Goal: Task Accomplishment & Management: Manage account settings

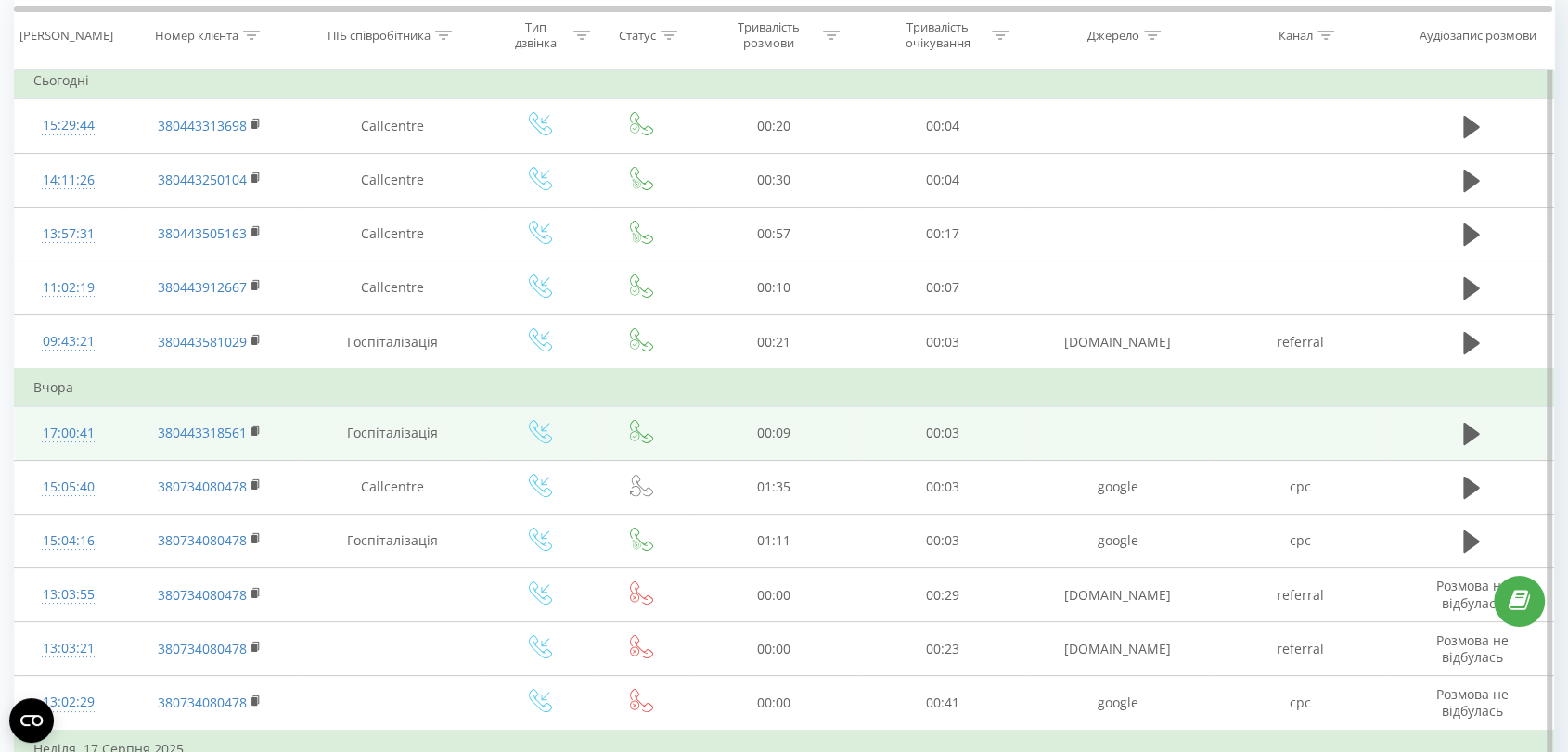
scroll to position [103, 0]
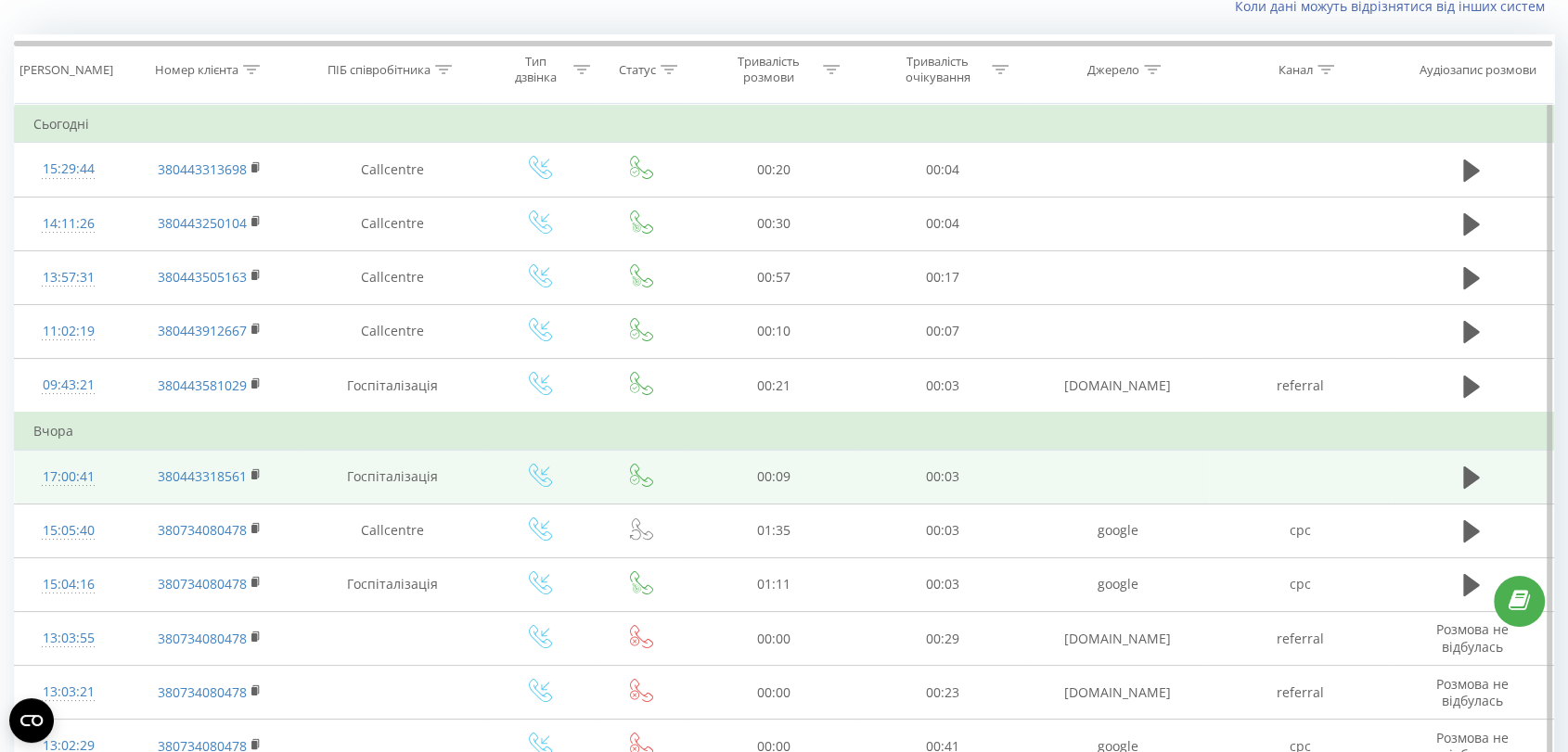
scroll to position [103, 0]
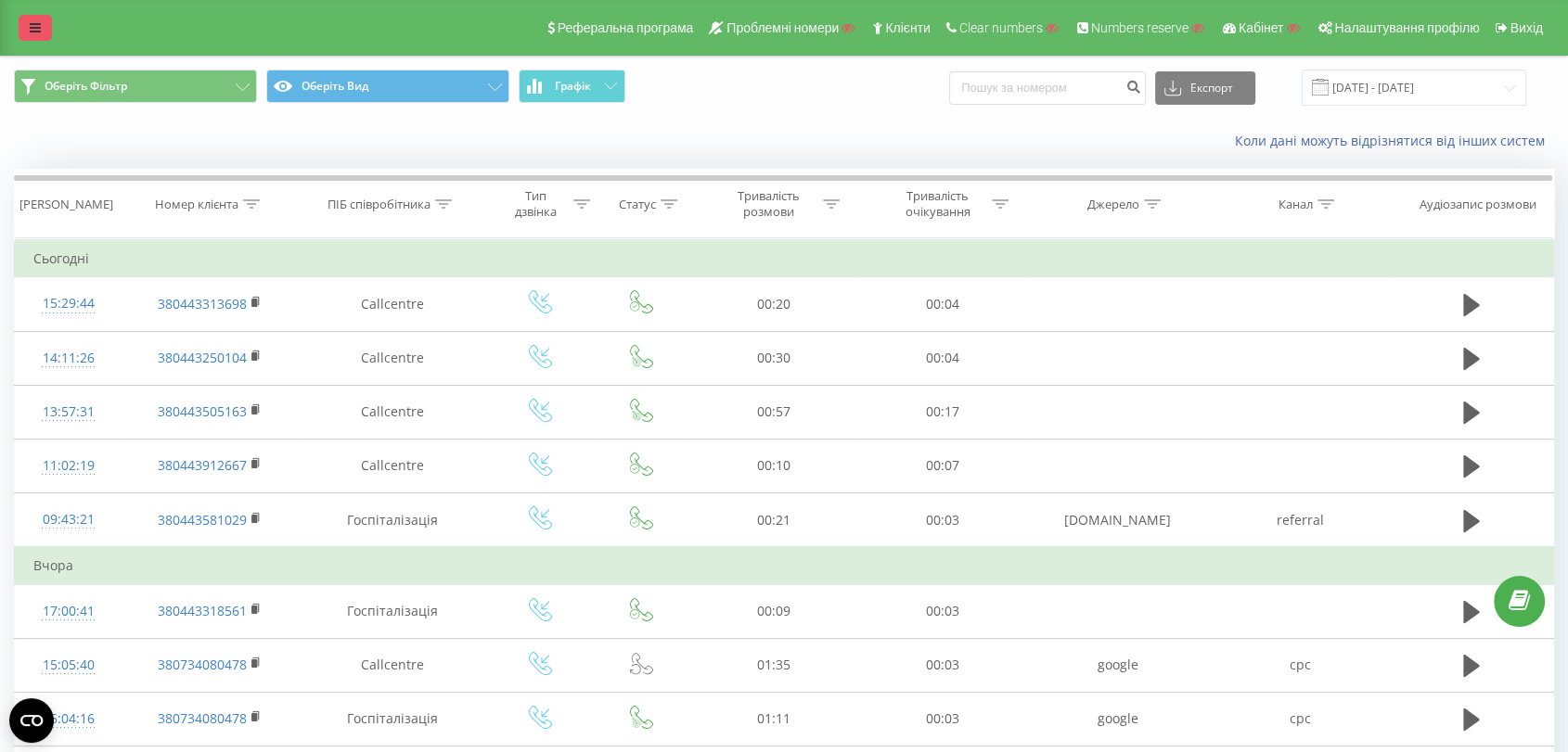
drag, startPoint x: 28, startPoint y: 23, endPoint x: 41, endPoint y: 32, distance: 15.8
click at [29, 23] on link at bounding box center [35, 28] width 33 height 26
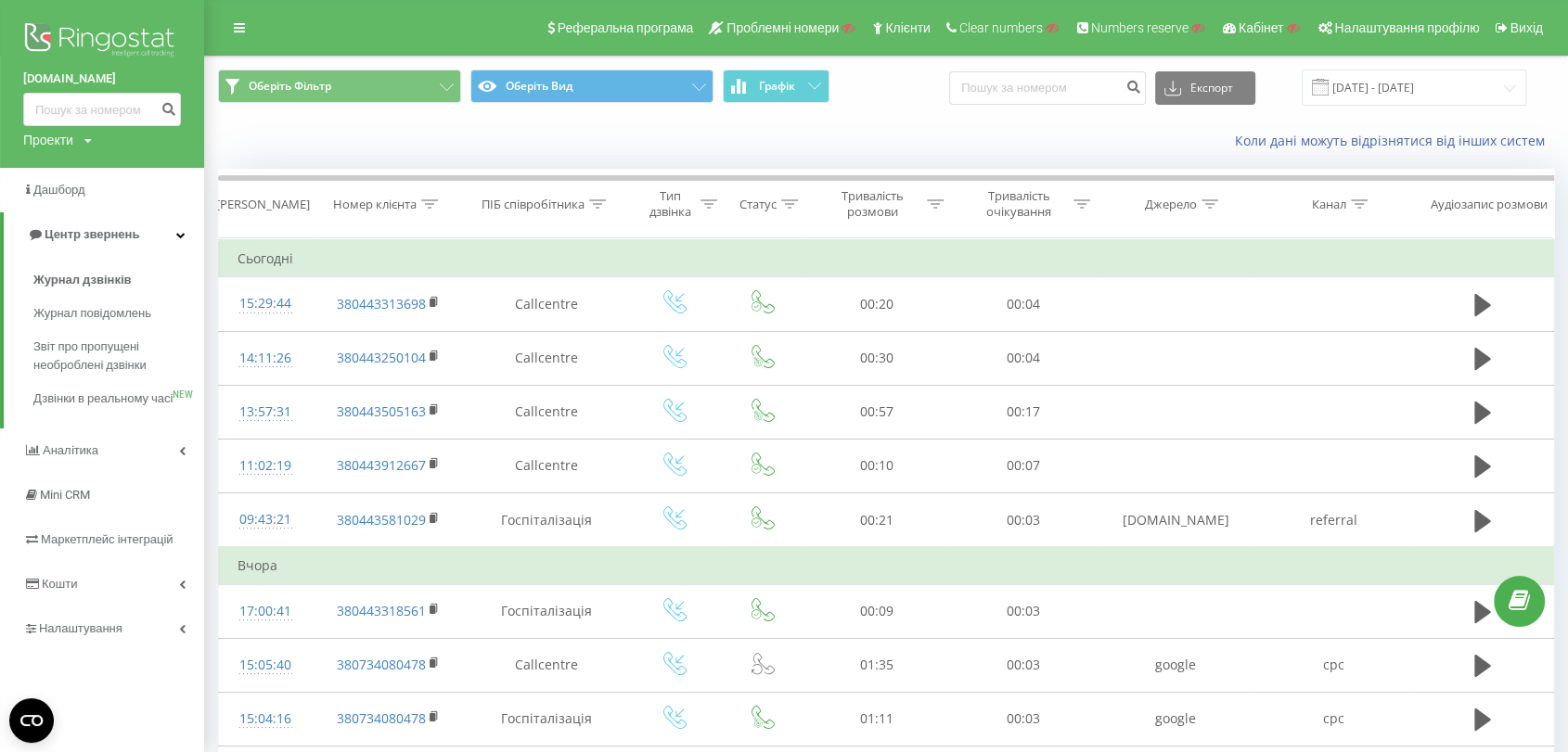
click at [89, 32] on img at bounding box center [102, 42] width 158 height 46
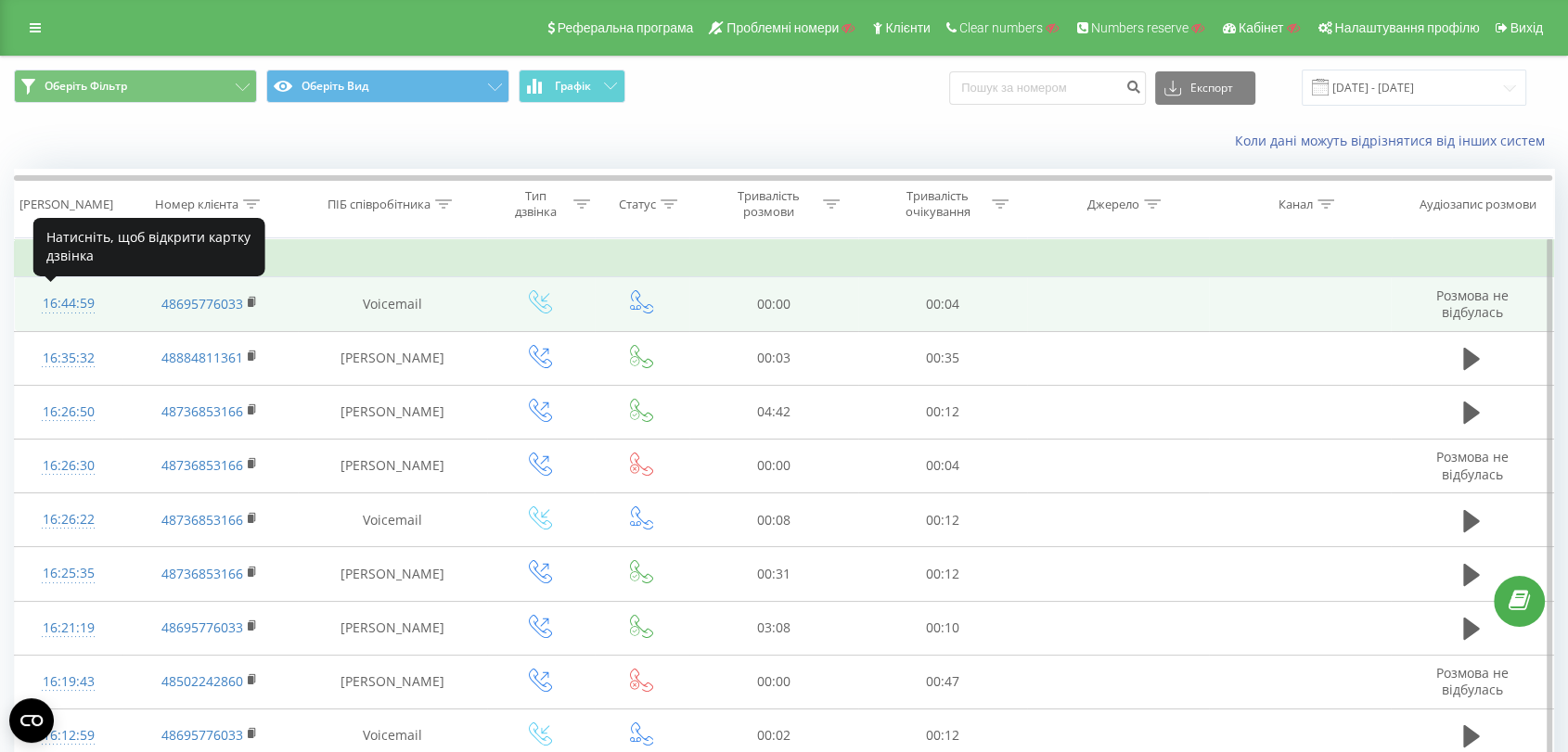
click at [74, 308] on div "16:44:59" at bounding box center [69, 303] width 71 height 36
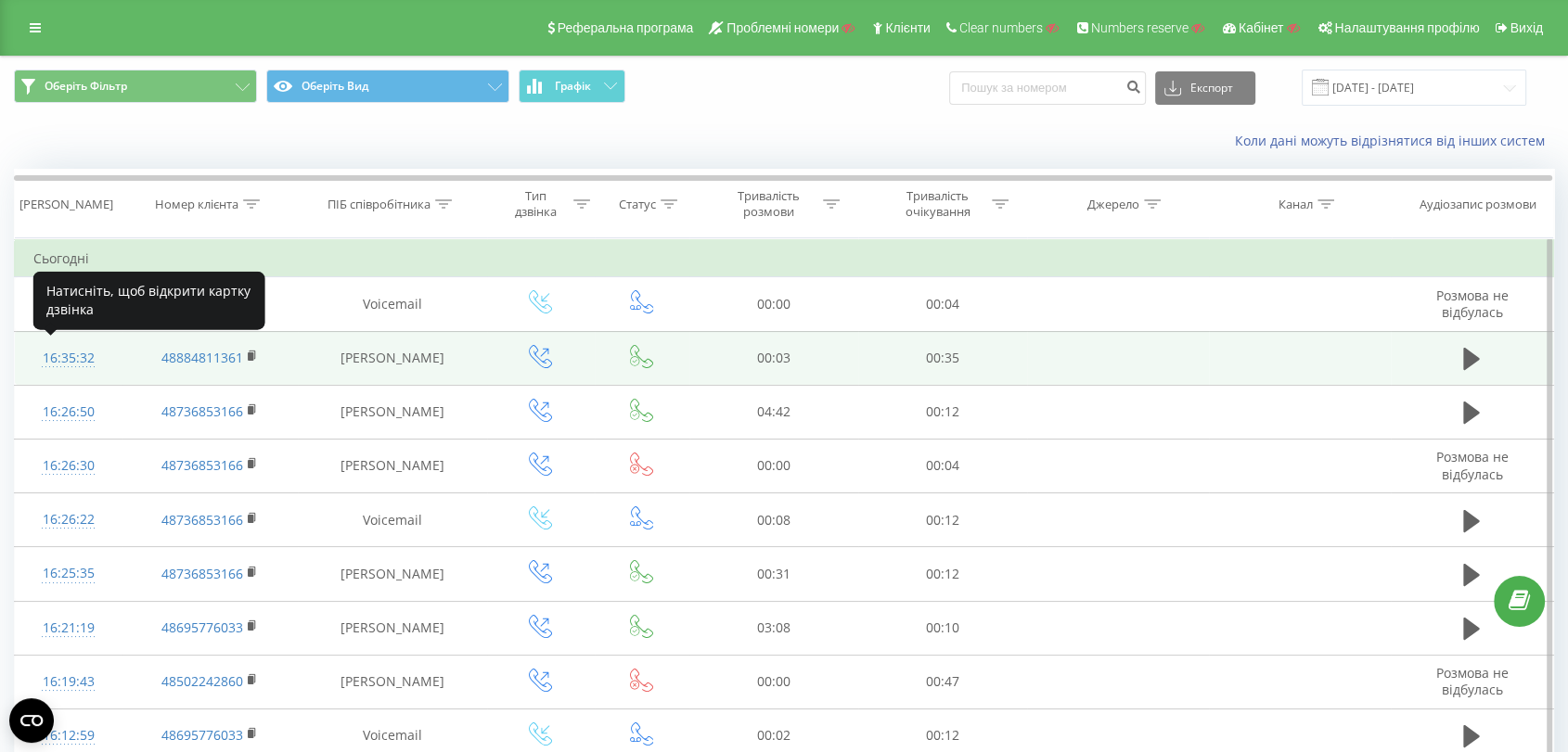
click at [61, 356] on div "16:35:32" at bounding box center [69, 358] width 71 height 36
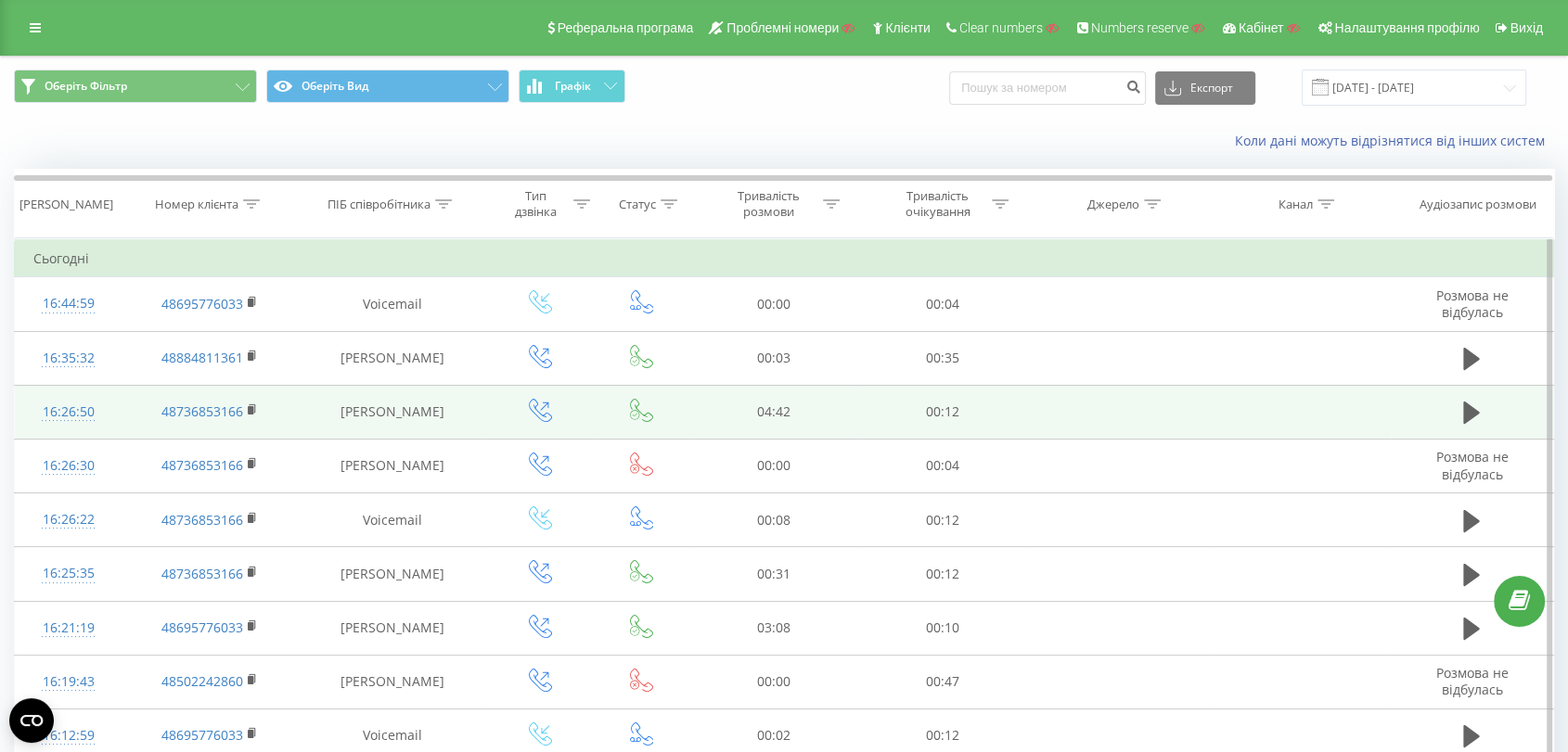
click at [58, 408] on div "16:26:50" at bounding box center [69, 412] width 71 height 36
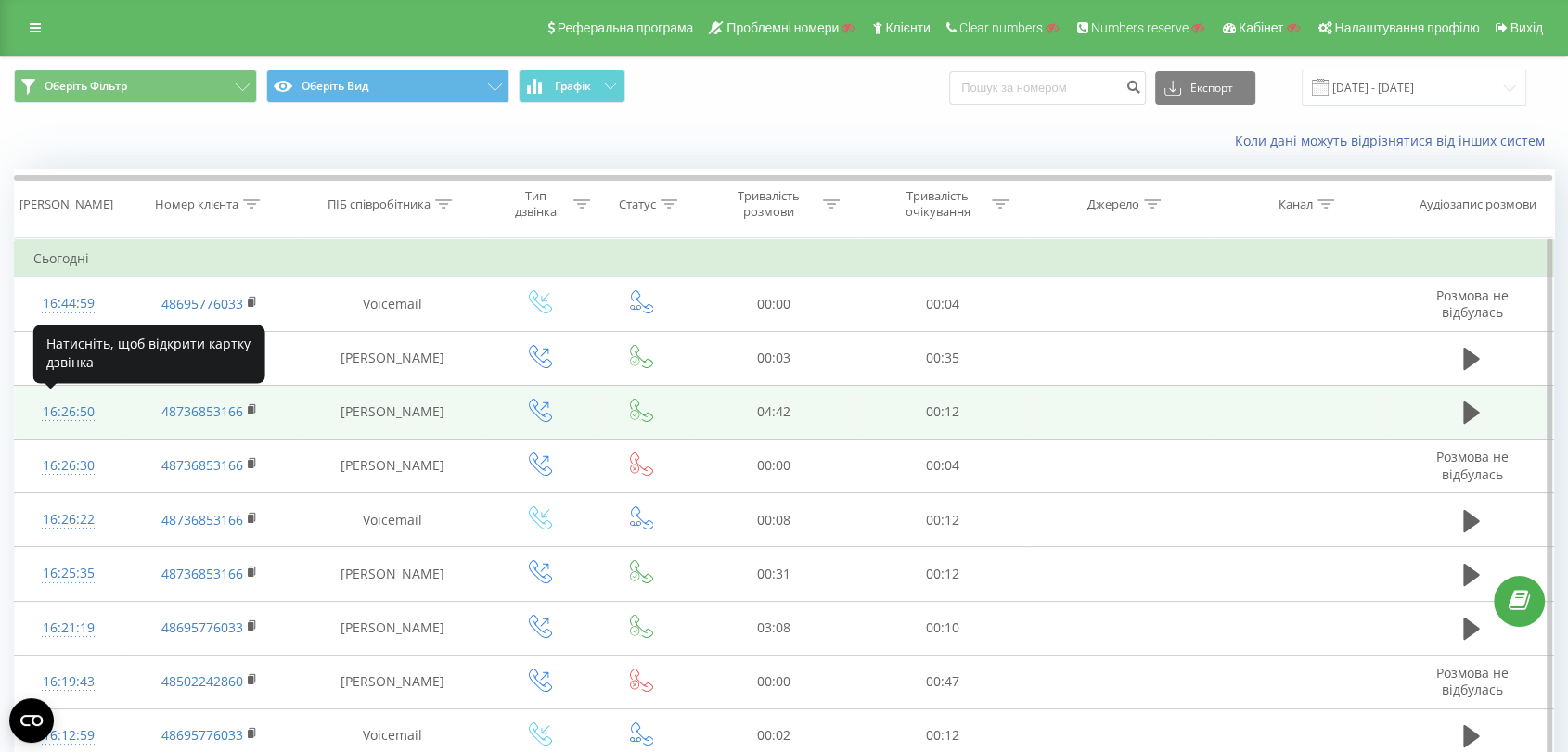
click at [72, 416] on div "16:26:50" at bounding box center [69, 412] width 71 height 36
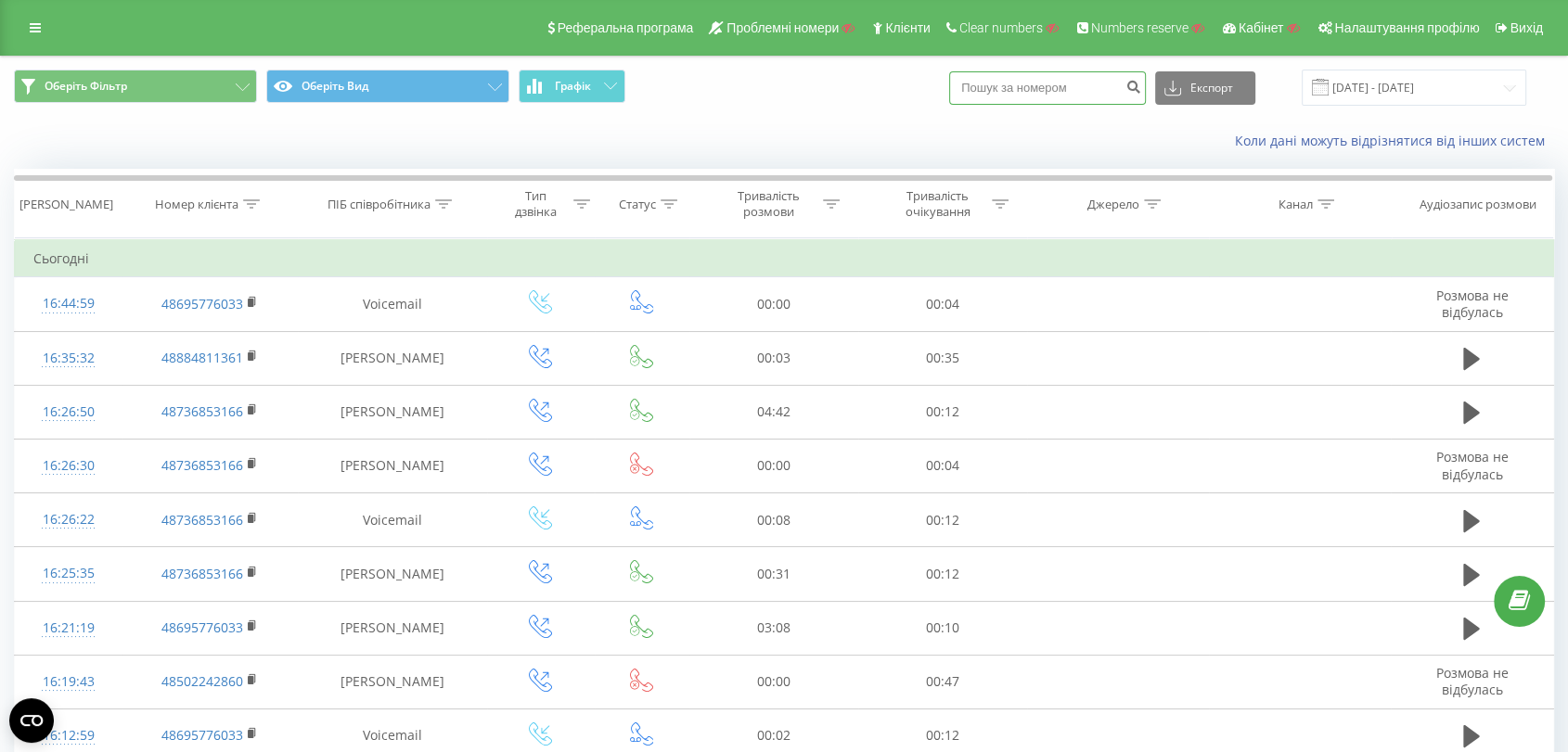
click at [1064, 92] on input at bounding box center [1046, 88] width 196 height 33
paste input "48502653622"
type input "48502653622"
click at [1141, 87] on icon "submit" at bounding box center [1133, 85] width 16 height 11
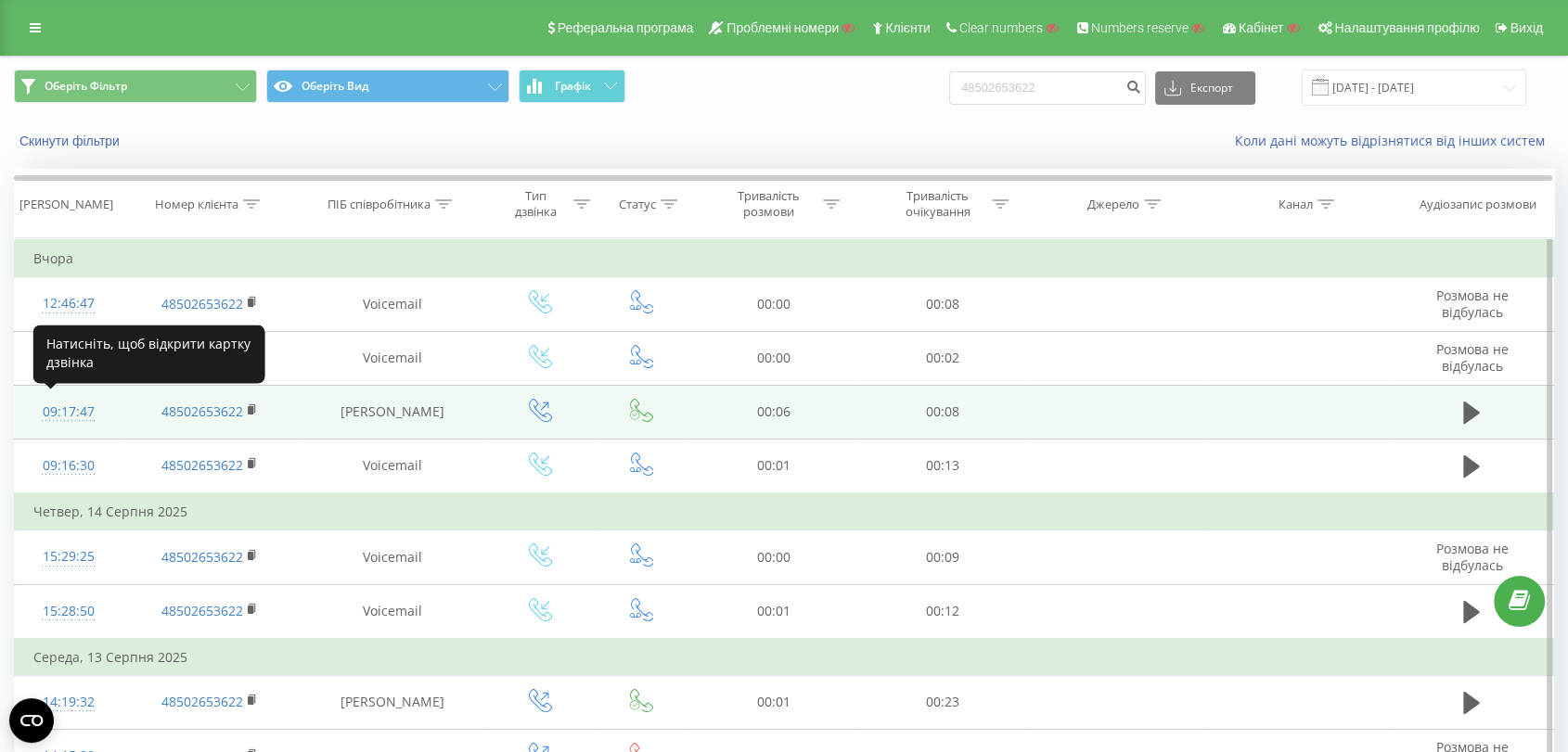
click at [83, 411] on div "09:17:47" at bounding box center [69, 412] width 71 height 36
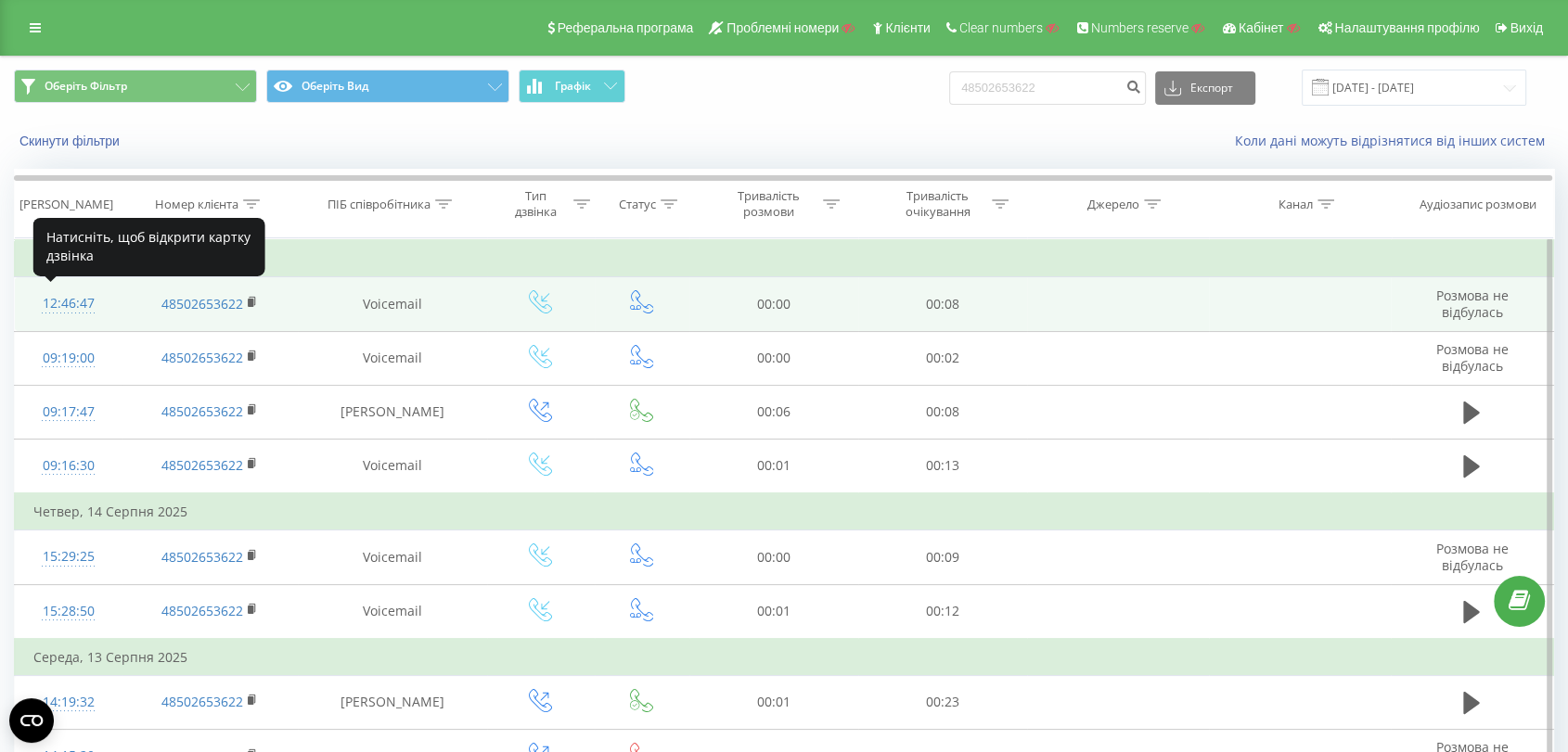
click at [71, 302] on div "12:46:47" at bounding box center [69, 303] width 71 height 36
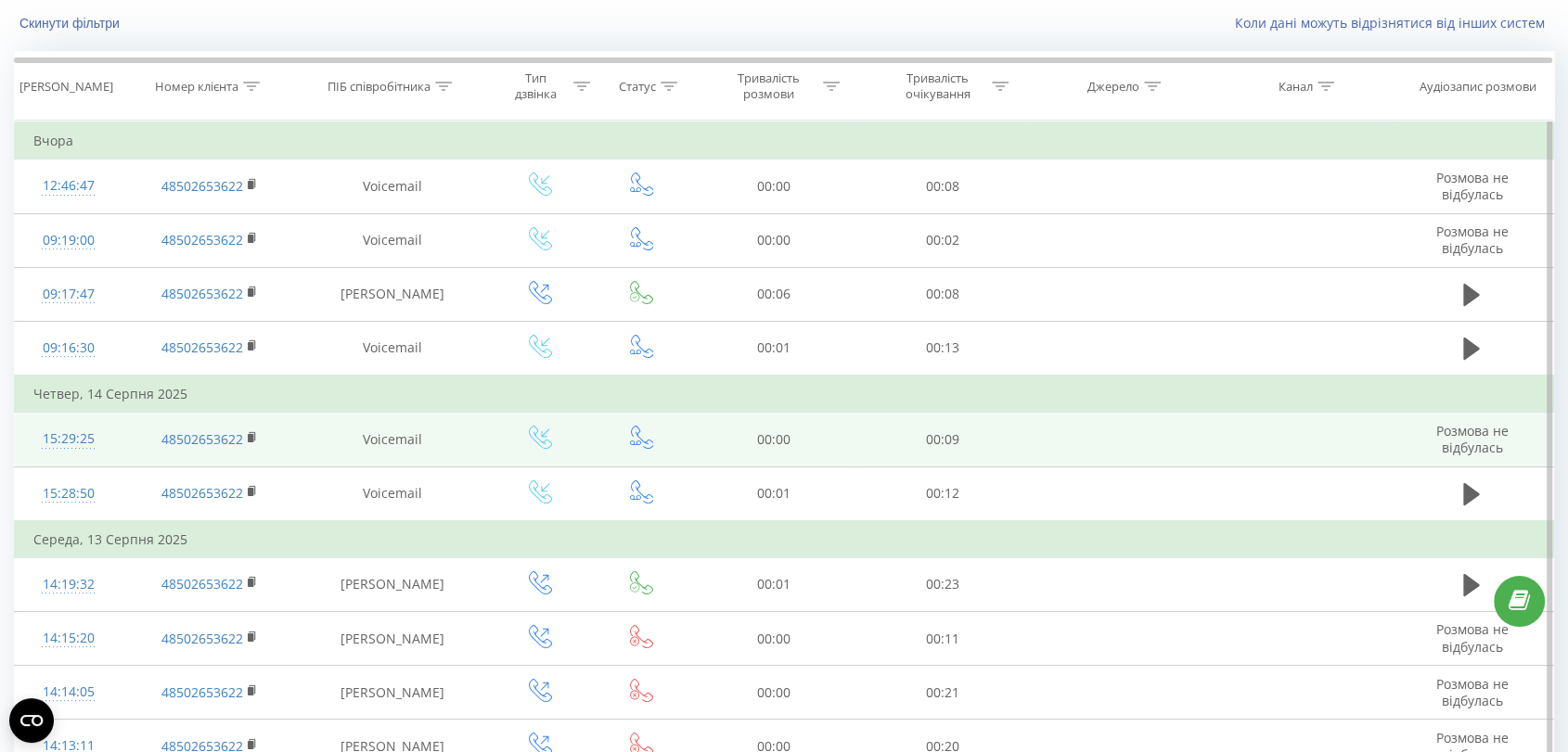
scroll to position [103, 0]
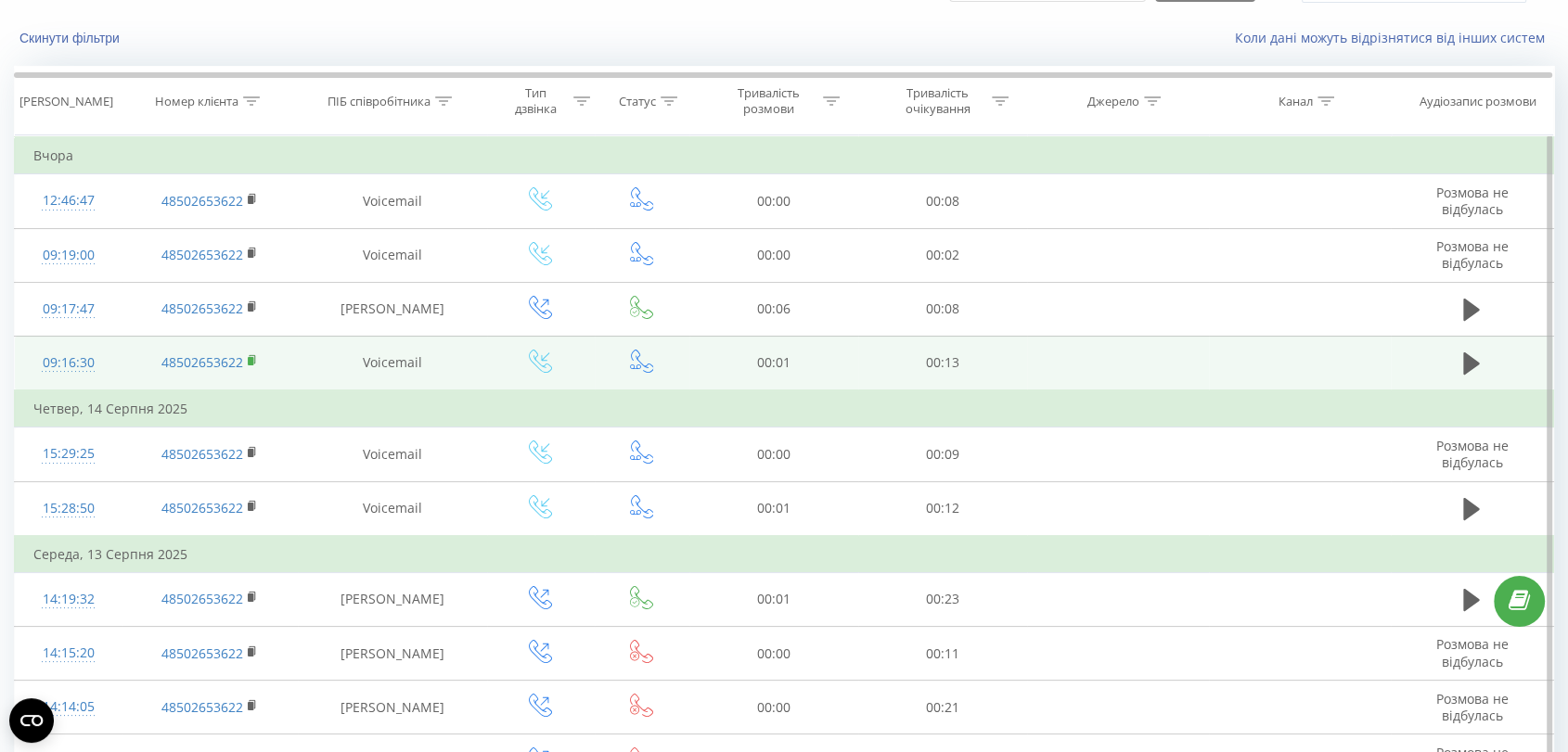
click at [252, 360] on rect at bounding box center [250, 361] width 6 height 8
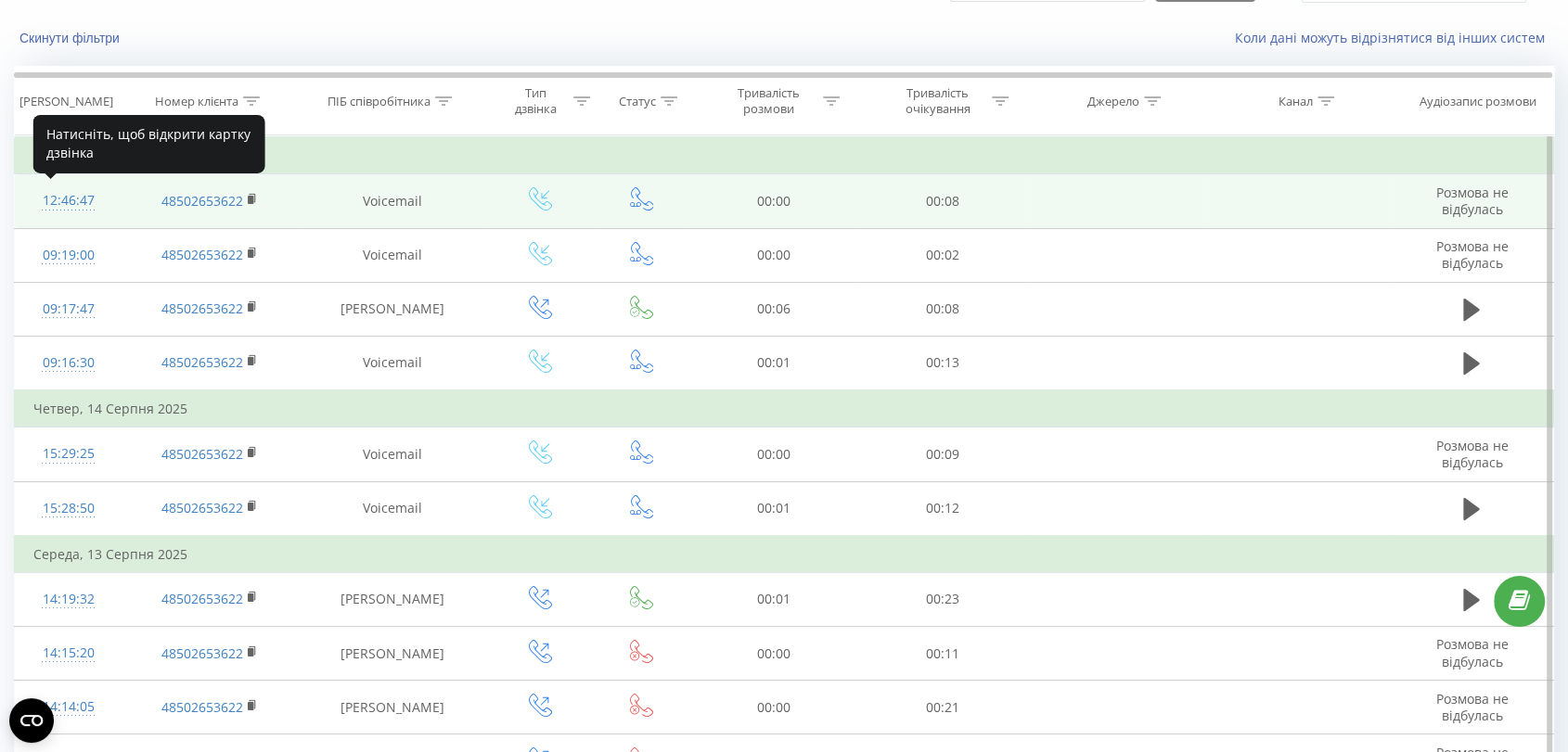
click at [69, 206] on div "12:46:47" at bounding box center [69, 200] width 71 height 36
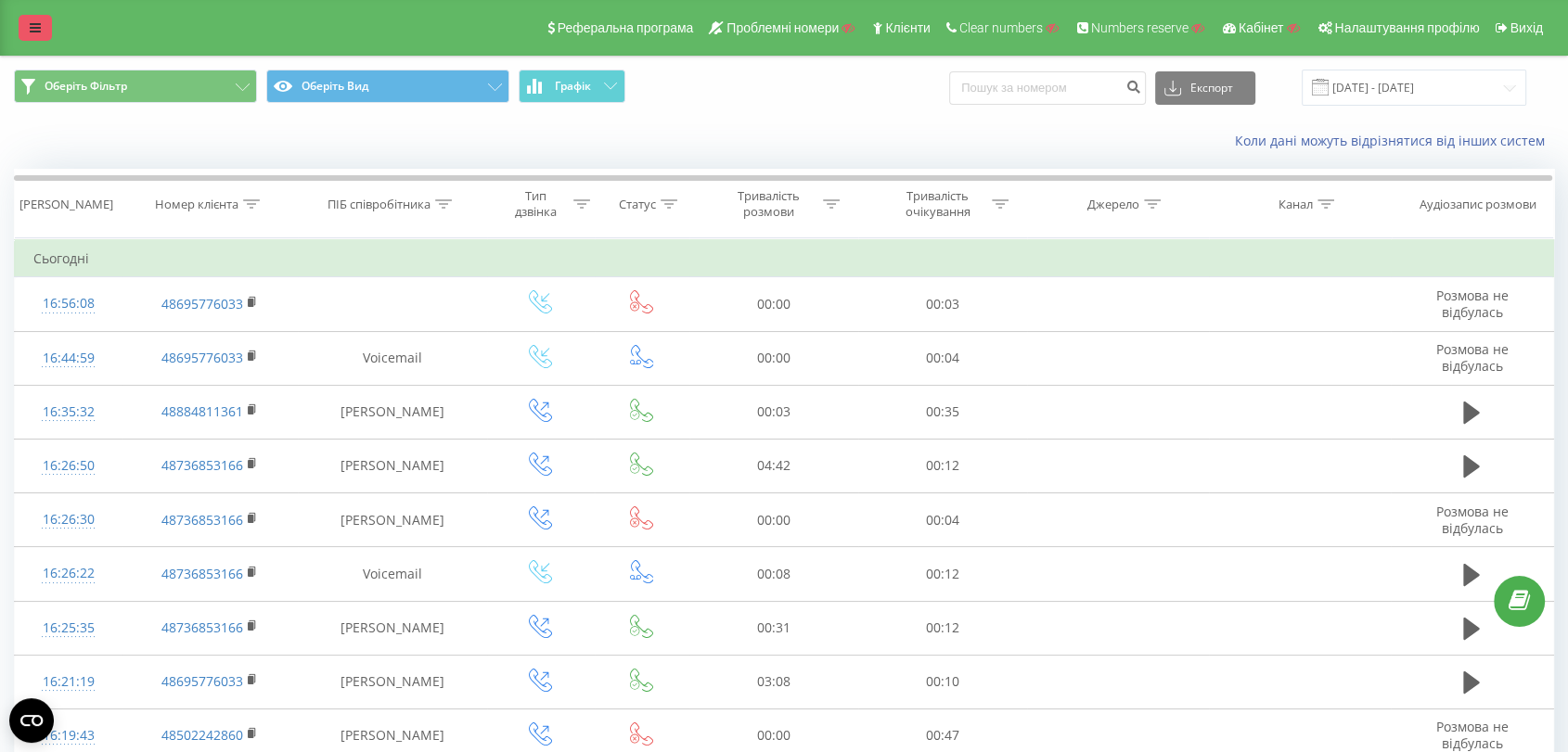
click at [31, 31] on icon at bounding box center [35, 28] width 11 height 13
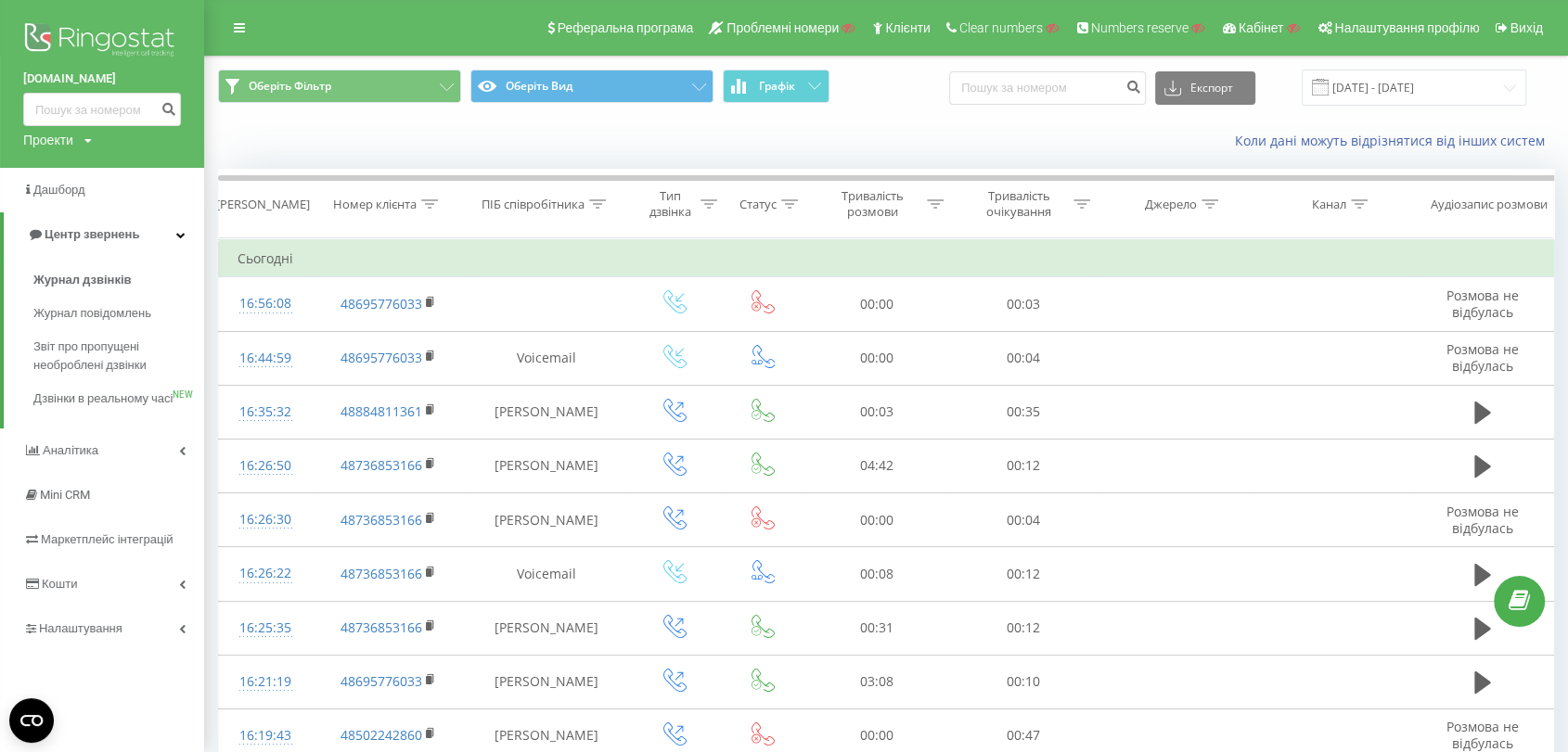
click at [79, 36] on img at bounding box center [102, 42] width 158 height 46
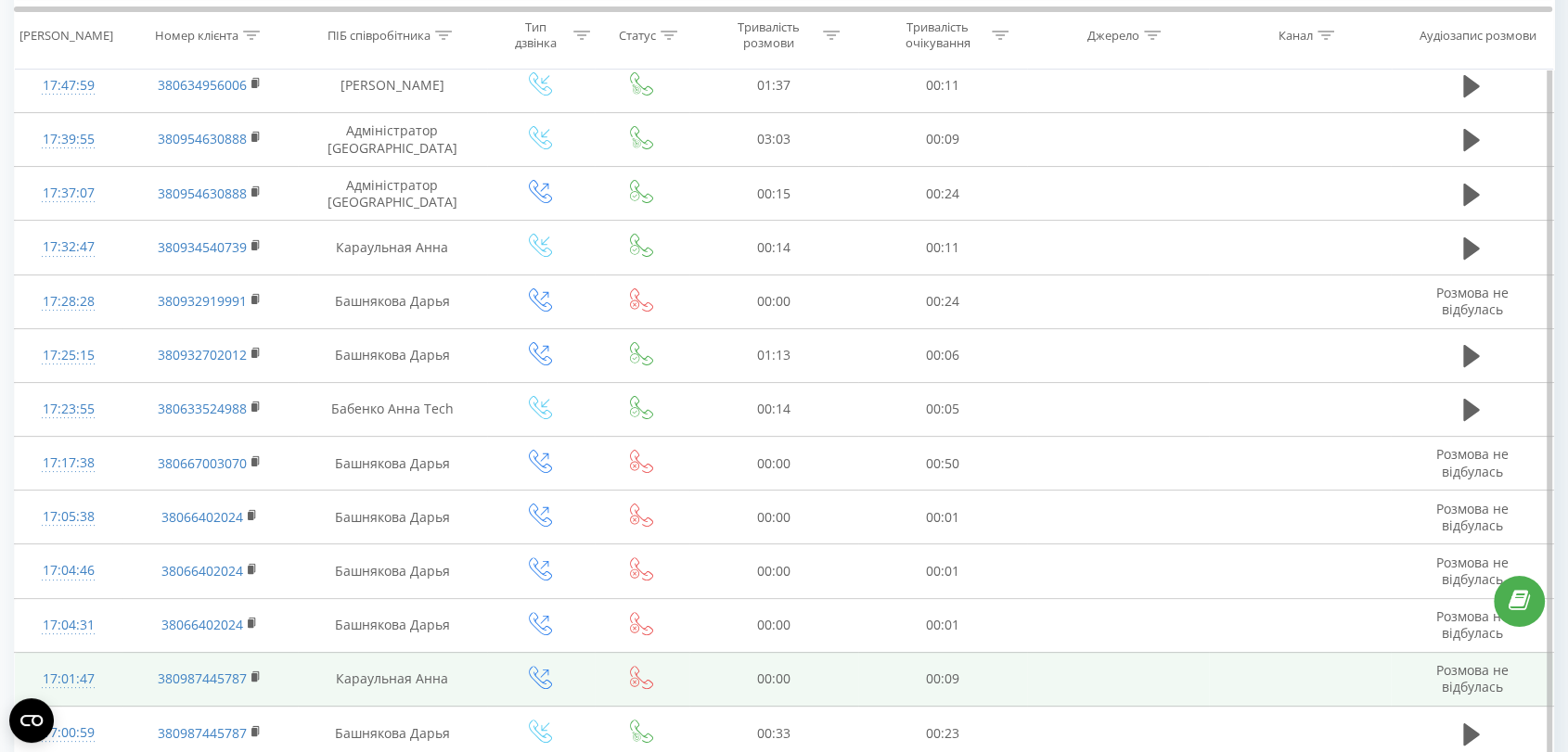
scroll to position [205, 0]
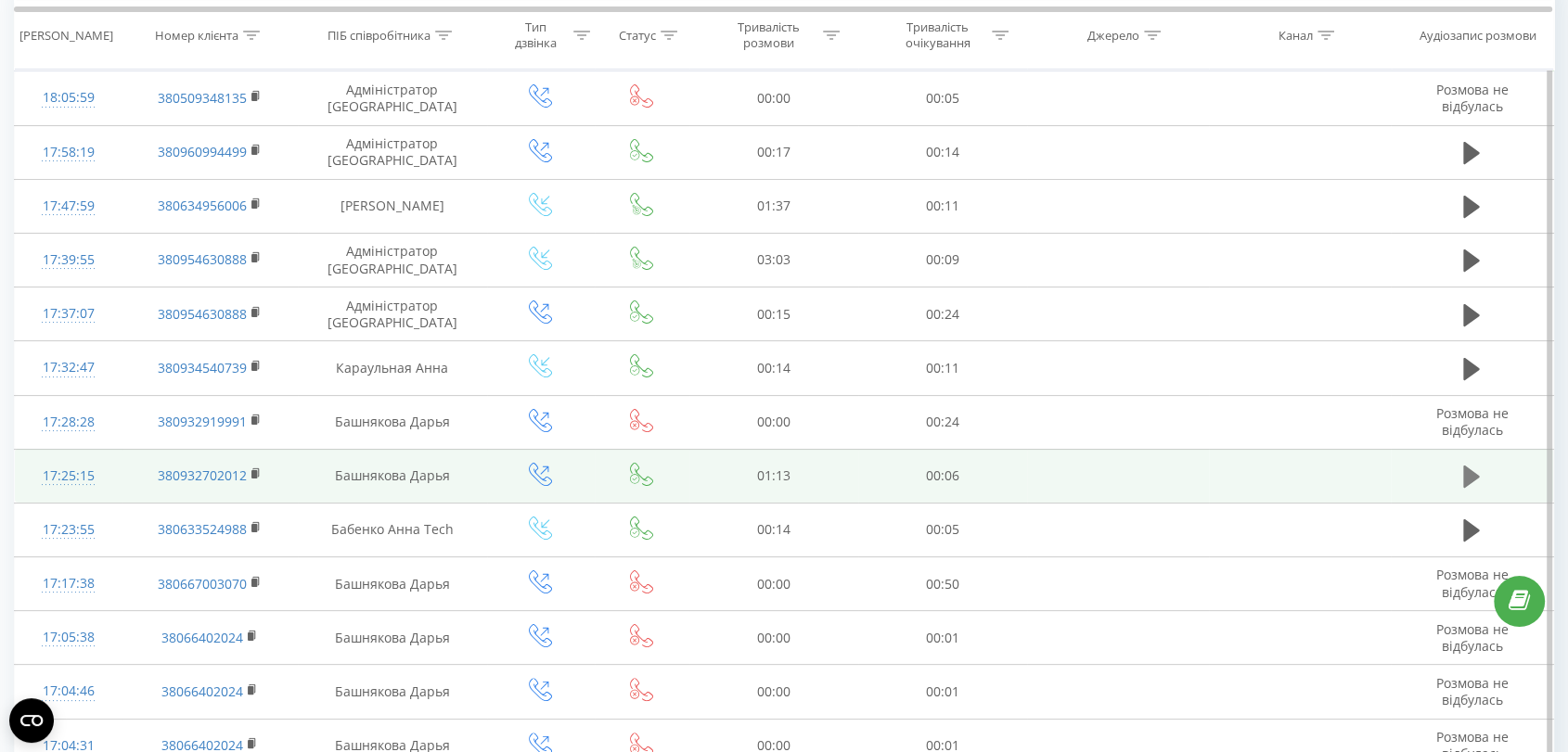
click at [1467, 476] on icon at bounding box center [1471, 477] width 17 height 22
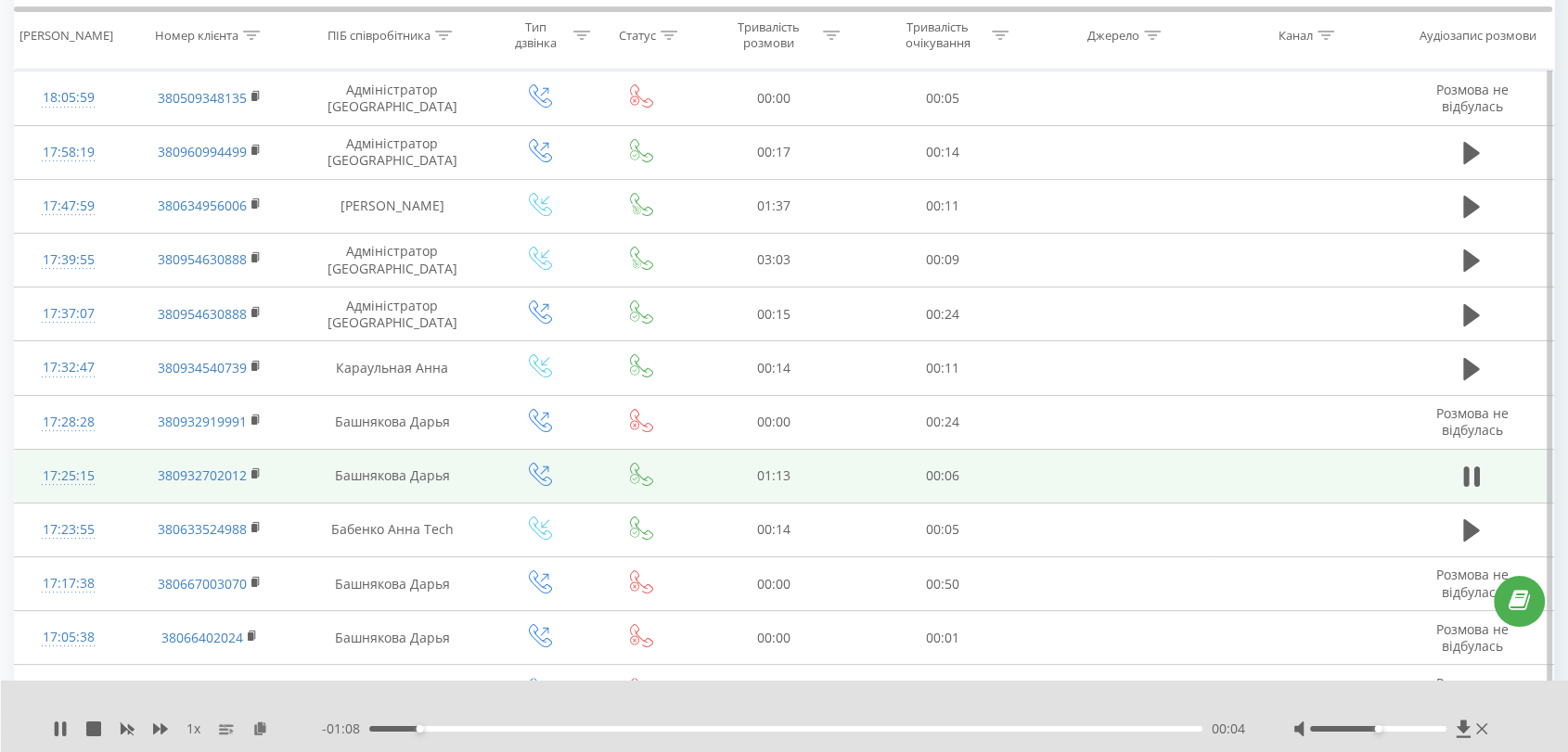
click at [568, 732] on div "- 01:08 00:04 00:04" at bounding box center [784, 729] width 924 height 19
click at [572, 727] on div "00:04" at bounding box center [786, 729] width 833 height 6
click at [650, 722] on div "- 00:55 00:18 00:18" at bounding box center [784, 729] width 924 height 19
click at [772, 719] on div "- 00:54 00:18 00:18" at bounding box center [784, 729] width 924 height 19
click at [834, 708] on div at bounding box center [772, 705] width 1151 height 20
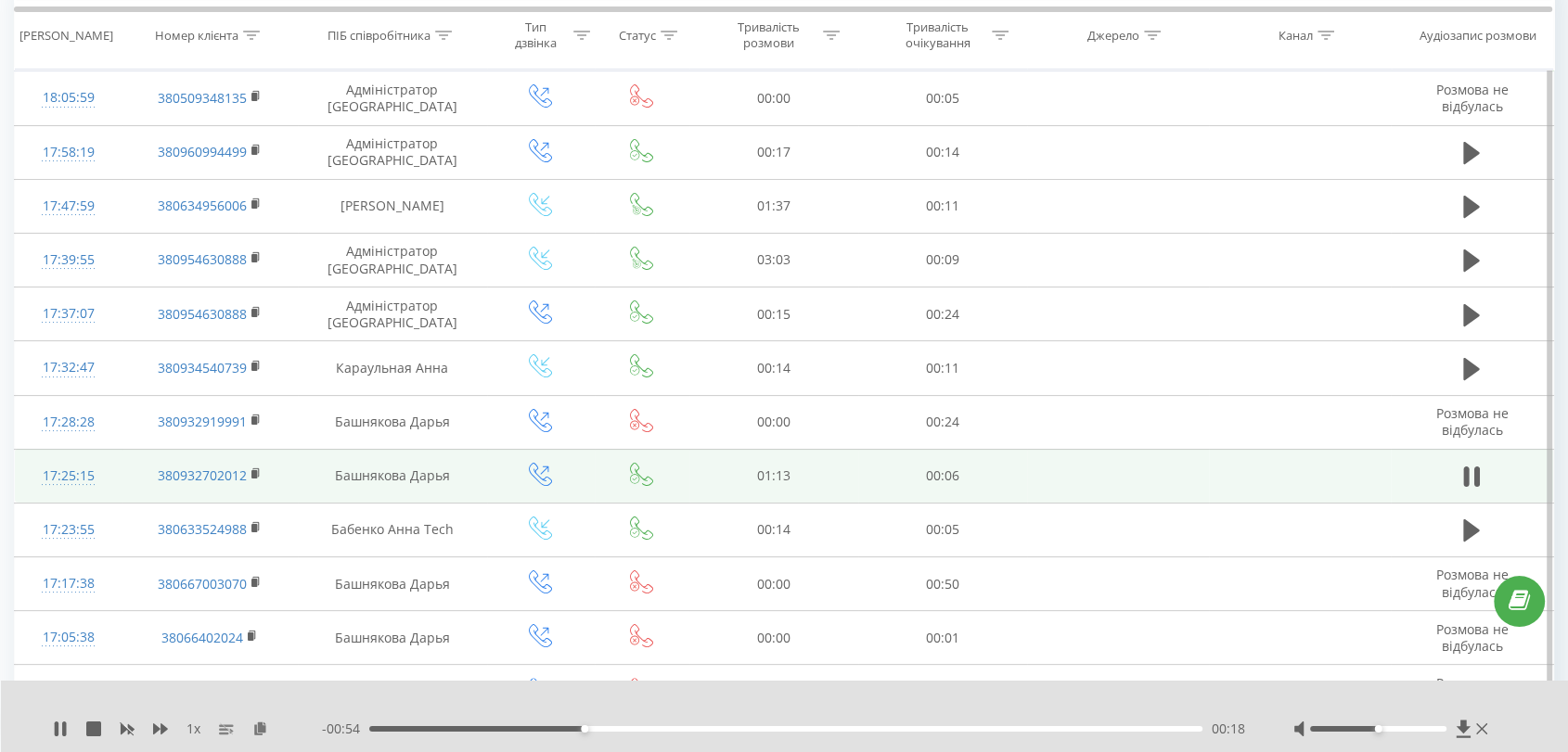
click at [857, 723] on div "- 00:54 00:18 00:18" at bounding box center [784, 729] width 924 height 19
click at [861, 730] on div "00:19" at bounding box center [786, 729] width 833 height 6
click at [55, 729] on icon at bounding box center [57, 729] width 4 height 15
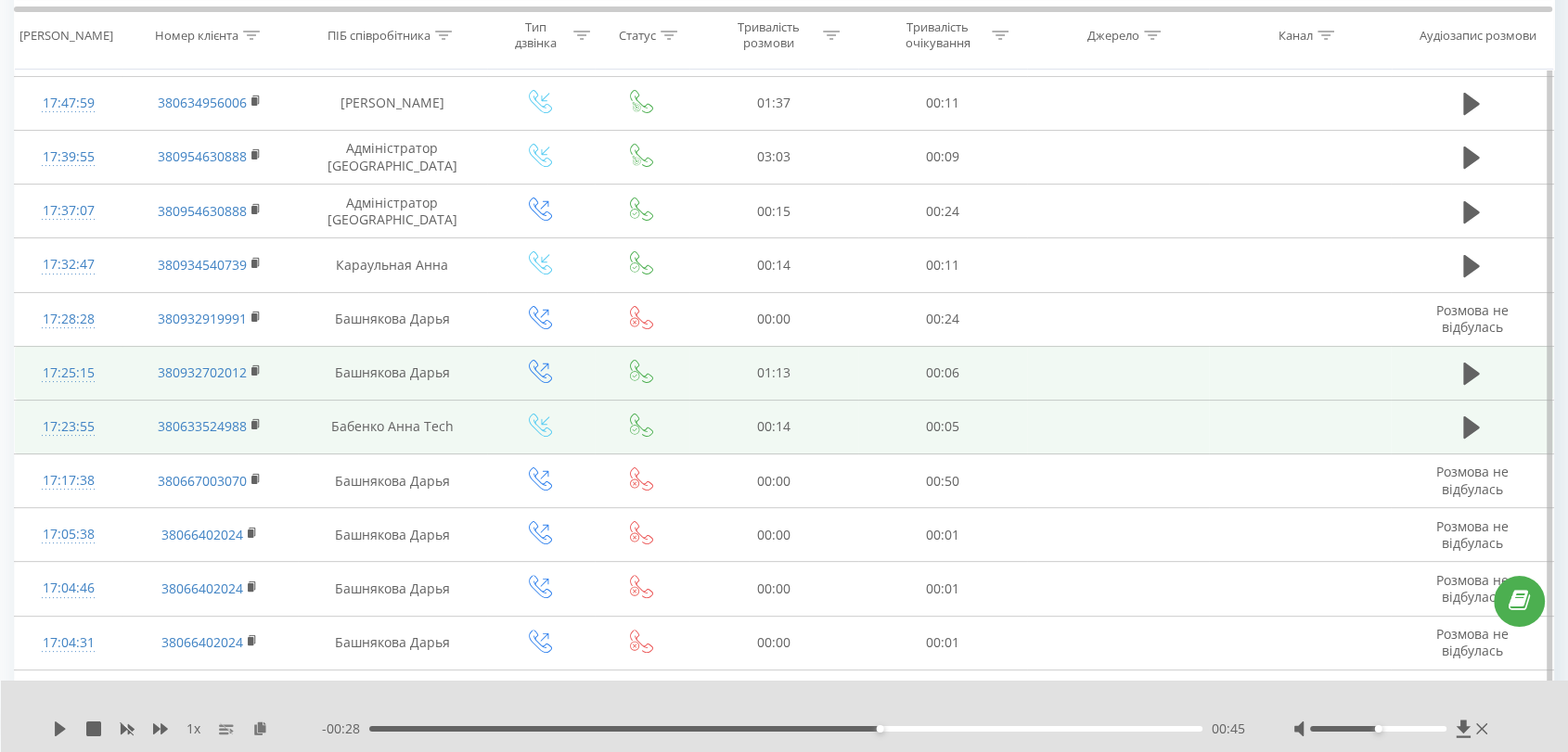
scroll to position [0, 0]
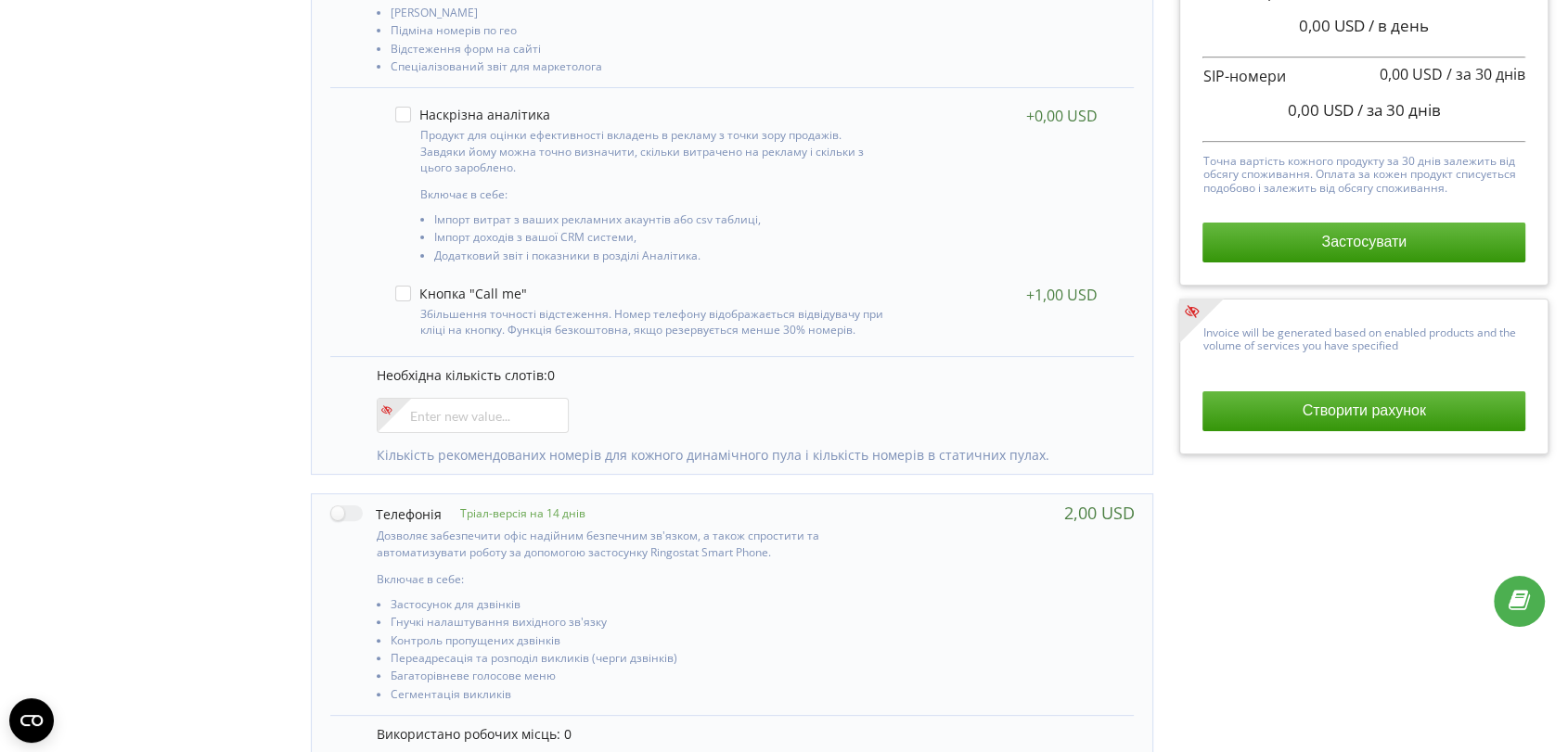
scroll to position [515, 0]
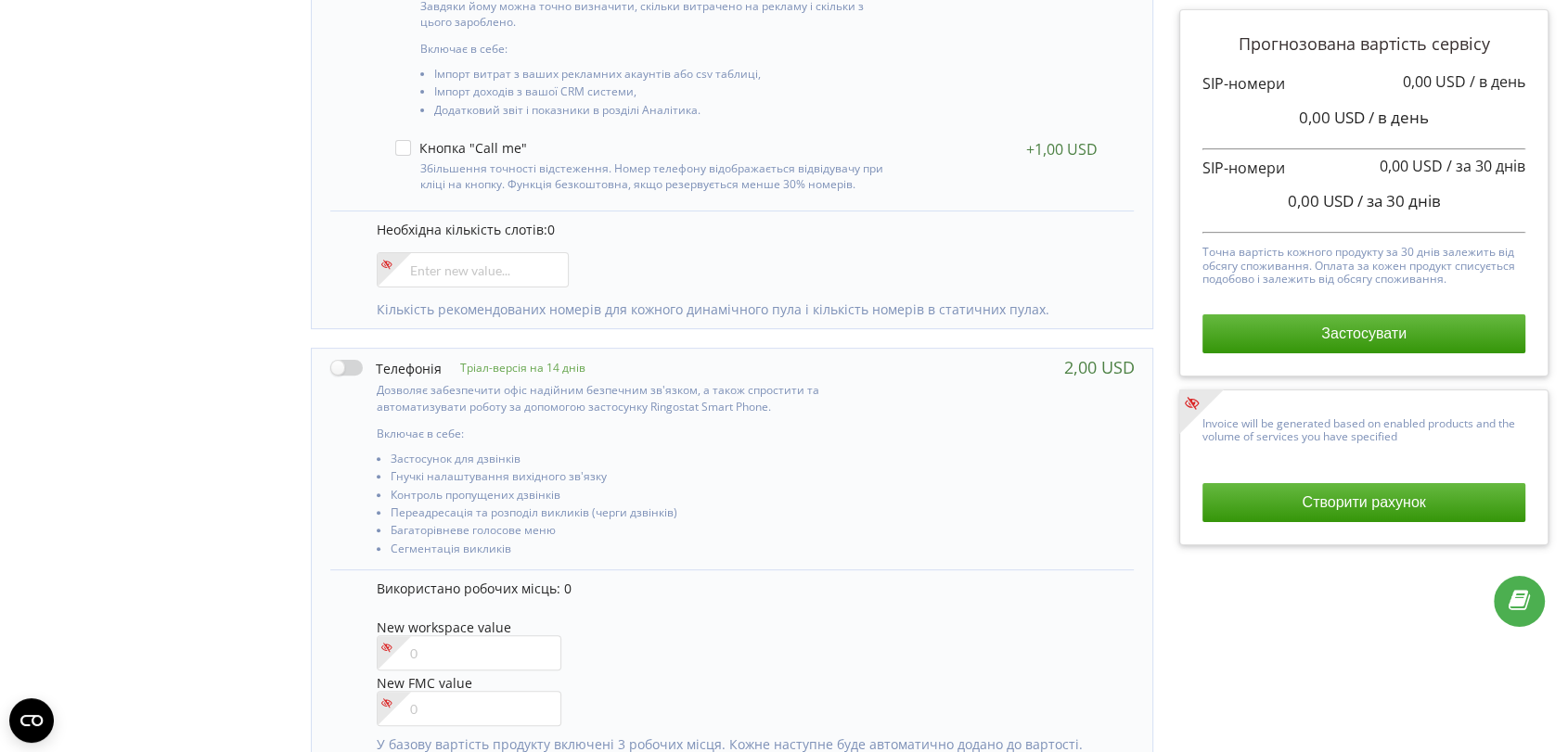
click at [340, 365] on label at bounding box center [386, 367] width 112 height 20
checkbox input "true"
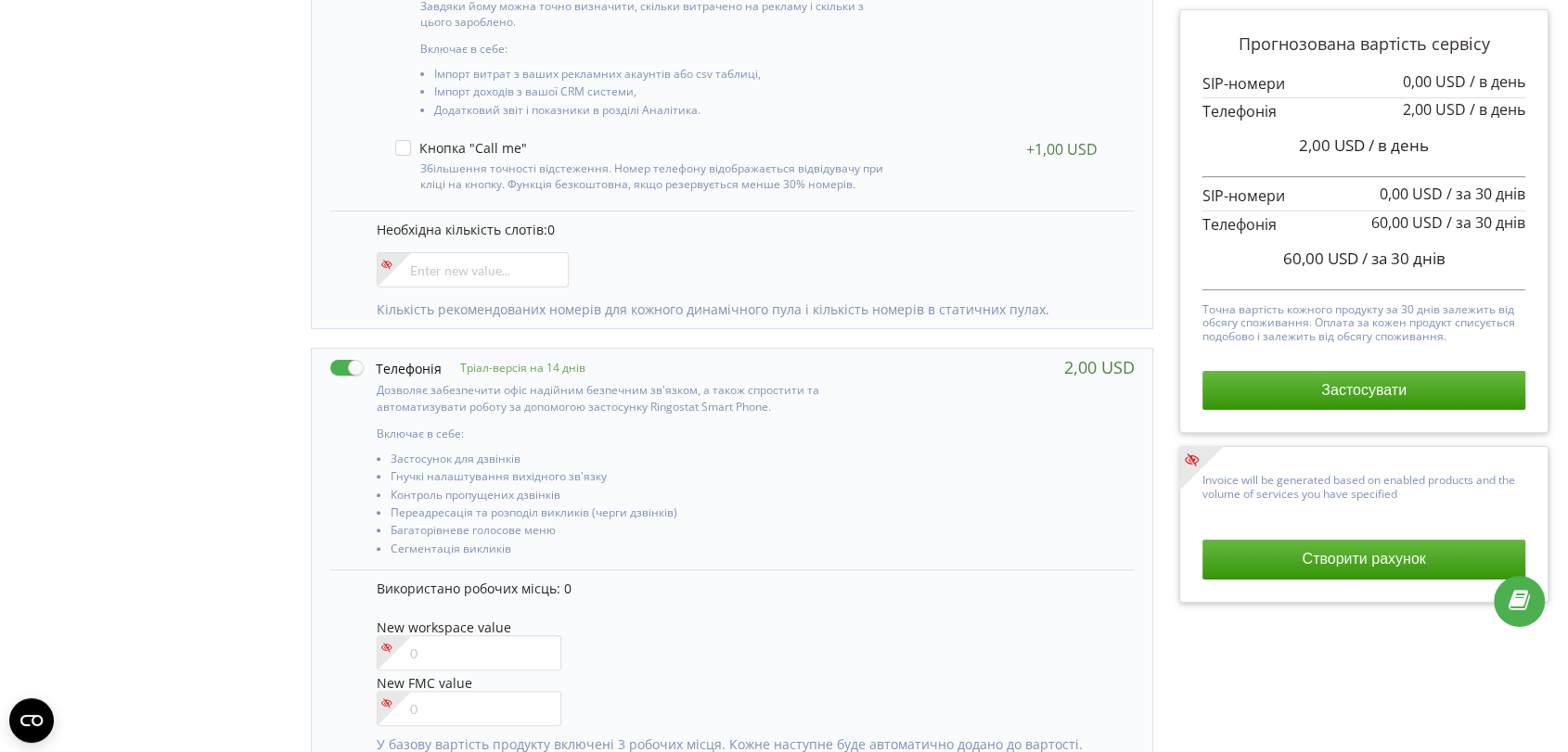
drag, startPoint x: 1276, startPoint y: 382, endPoint x: 1176, endPoint y: 544, distance: 190.4
click at [1277, 387] on button "Застосувати" at bounding box center [1363, 390] width 322 height 39
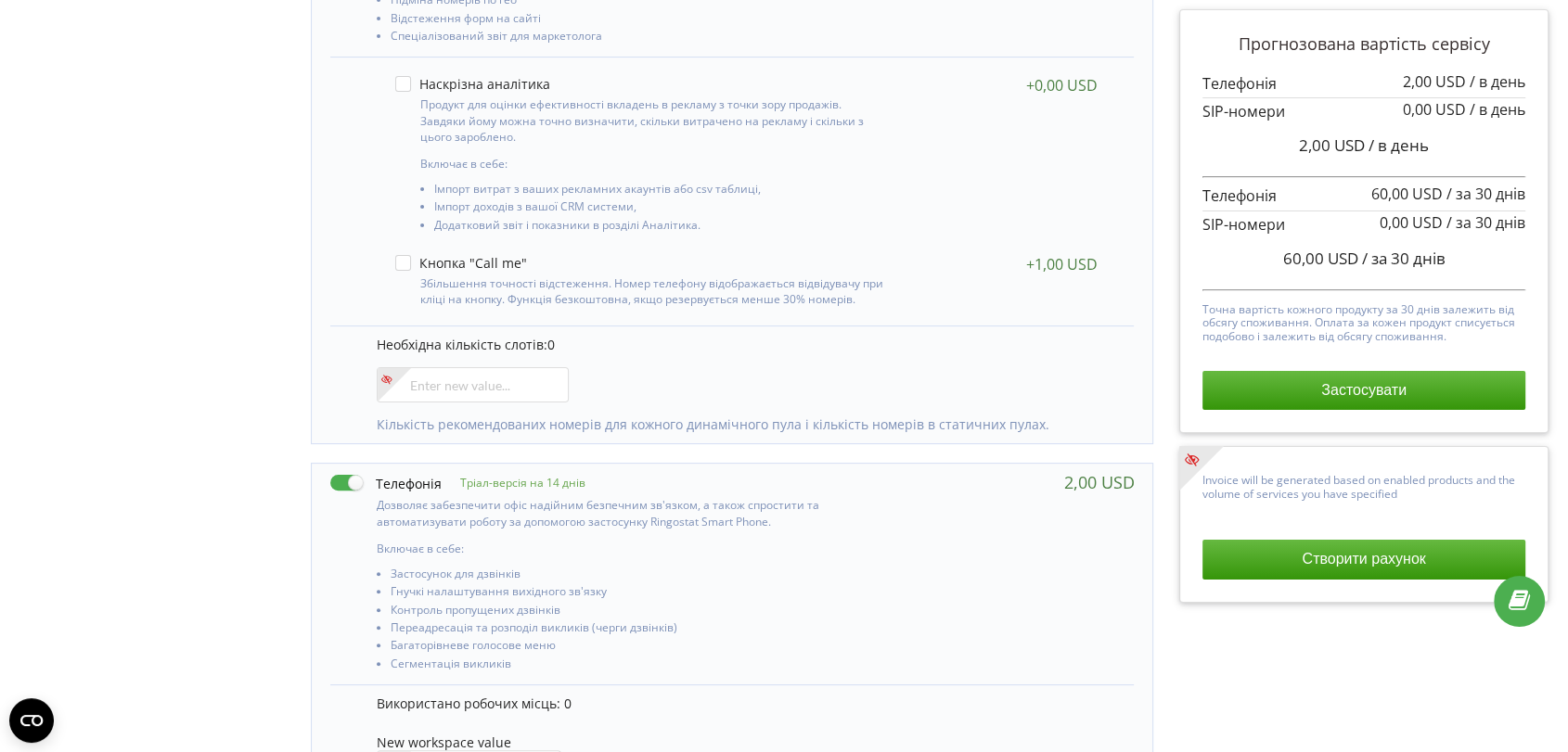
scroll to position [284, 0]
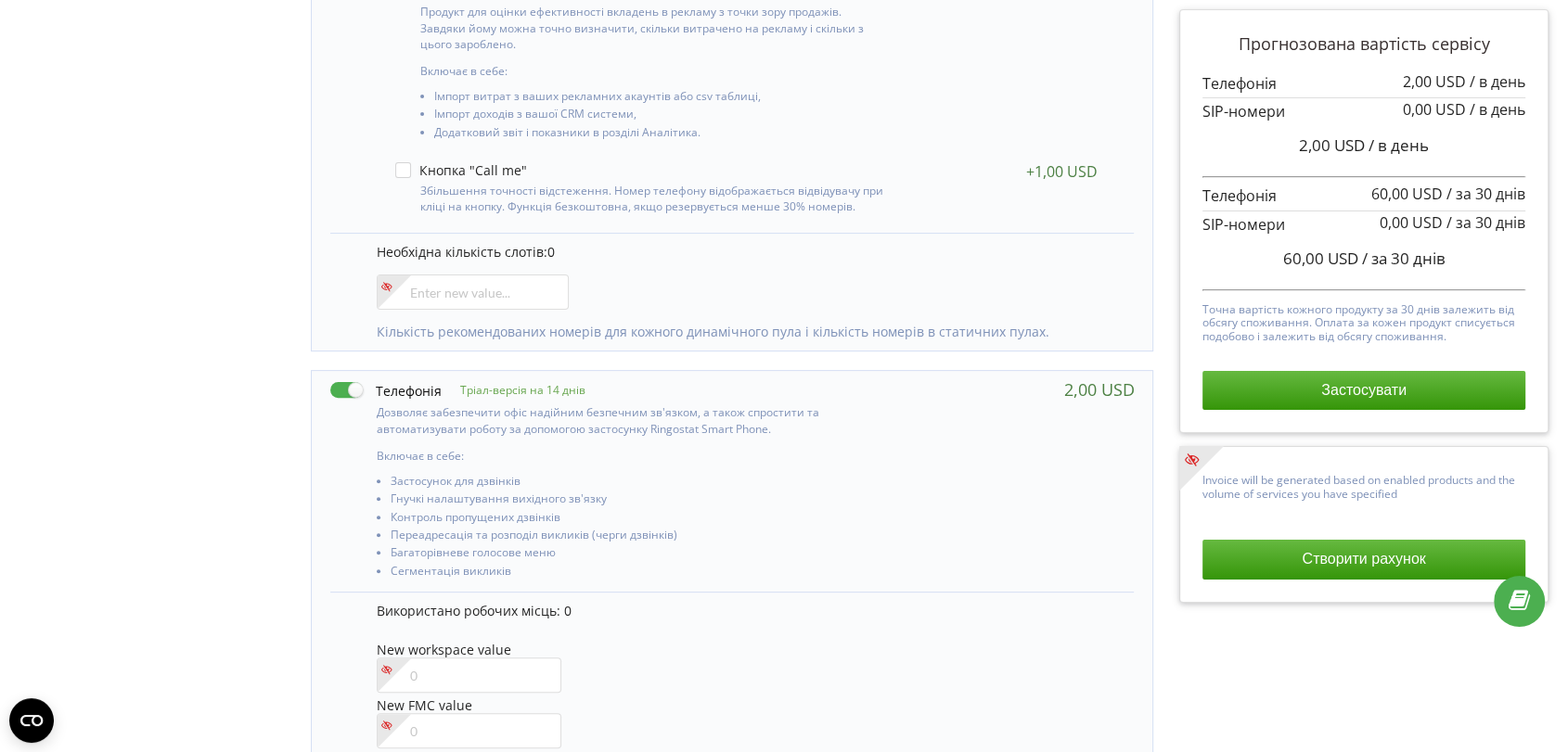
scroll to position [617, 0]
